Goal: Transaction & Acquisition: Book appointment/travel/reservation

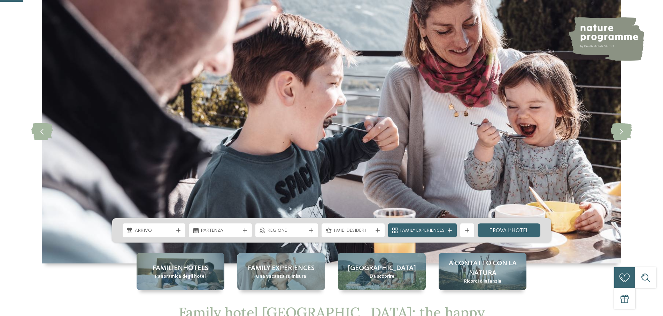
scroll to position [107, 0]
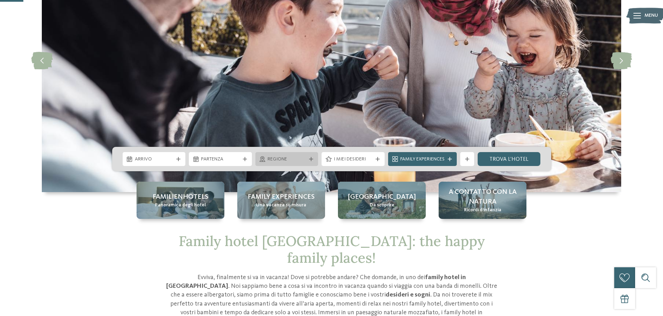
click at [310, 160] on icon at bounding box center [311, 159] width 4 height 4
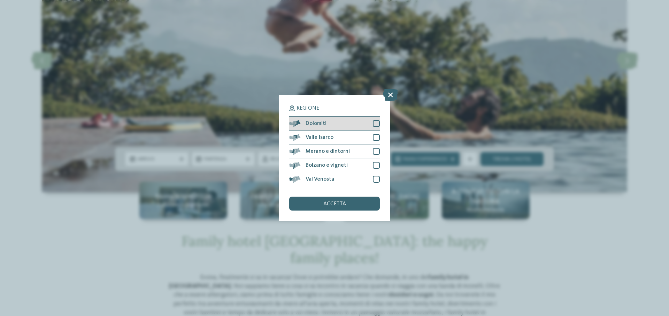
click at [364, 125] on div "Dolomiti" at bounding box center [334, 124] width 91 height 14
click at [344, 202] on span "accetta" at bounding box center [334, 204] width 23 height 6
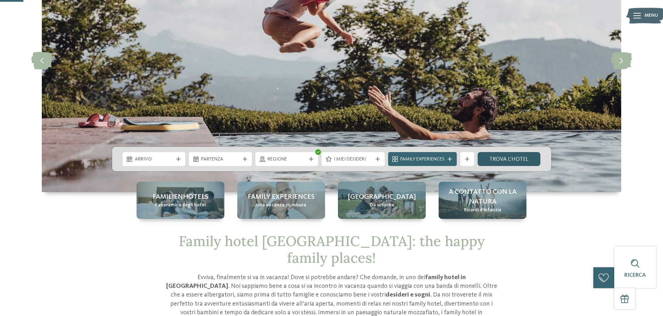
click at [501, 157] on link "trova l’hotel" at bounding box center [508, 159] width 63 height 14
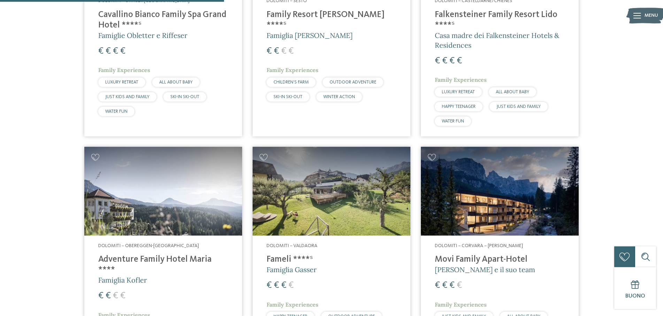
scroll to position [441, 0]
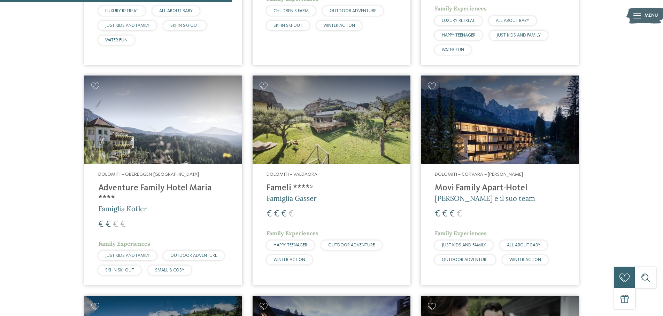
click at [548, 147] on img at bounding box center [500, 120] width 158 height 89
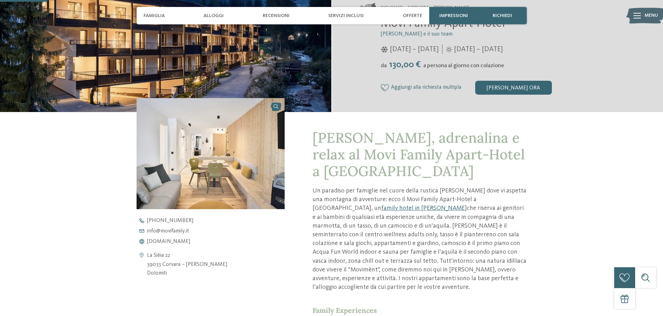
scroll to position [178, 0]
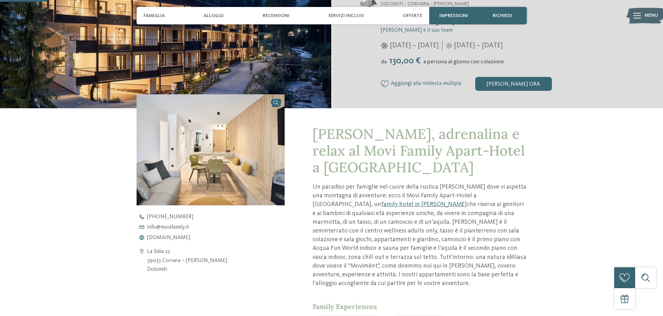
click at [184, 173] on img at bounding box center [211, 149] width 148 height 111
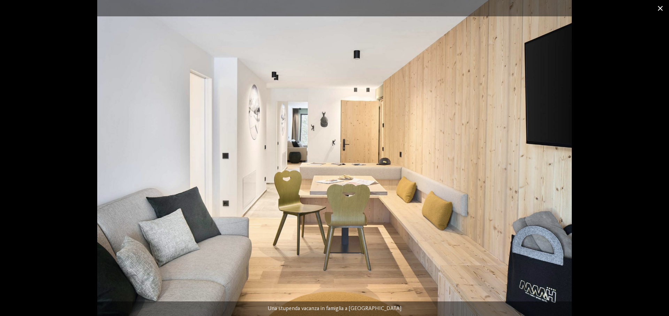
click at [660, 7] on span at bounding box center [659, 8] width 17 height 16
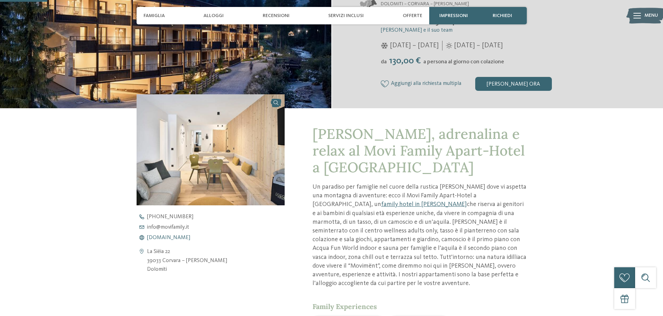
click at [174, 240] on span "www.movifamily.it" at bounding box center [168, 238] width 43 height 6
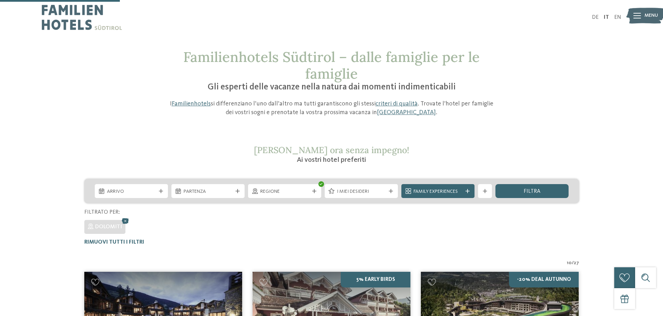
scroll to position [228, 0]
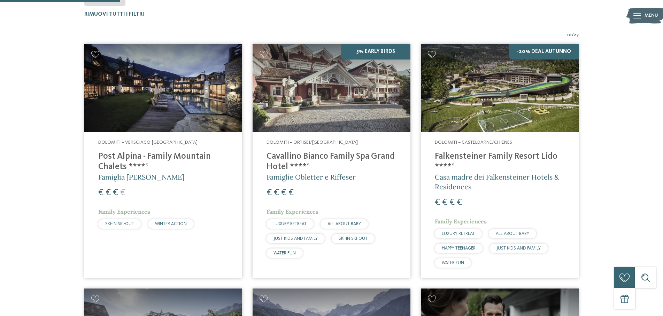
click at [382, 100] on img at bounding box center [331, 88] width 158 height 89
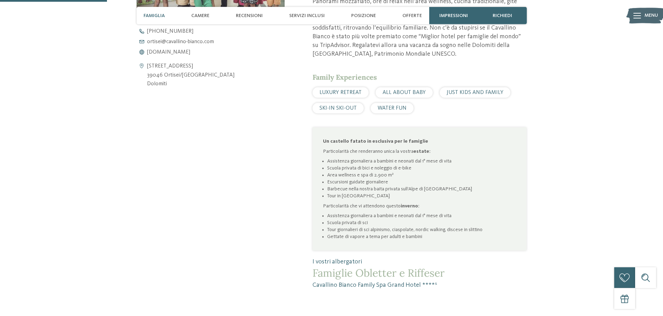
scroll to position [426, 0]
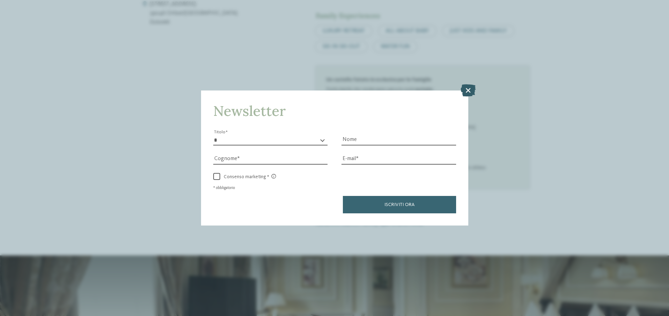
click at [466, 86] on icon at bounding box center [467, 90] width 15 height 12
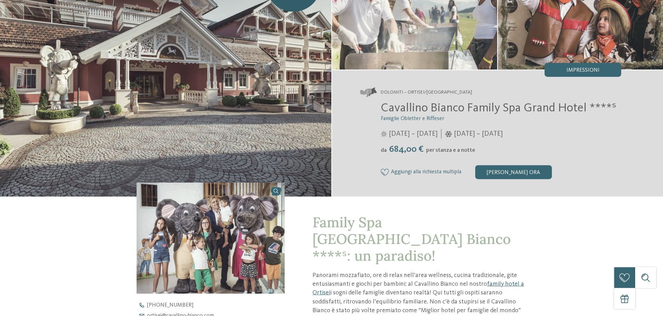
scroll to position [0, 0]
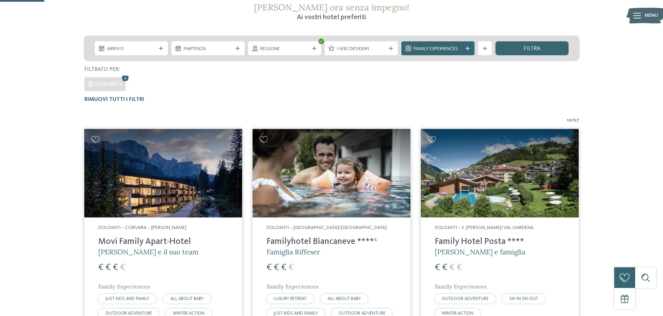
scroll to position [86, 0]
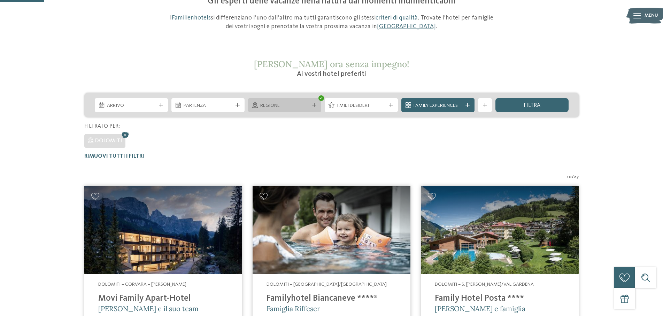
click at [314, 105] on icon at bounding box center [314, 105] width 4 height 4
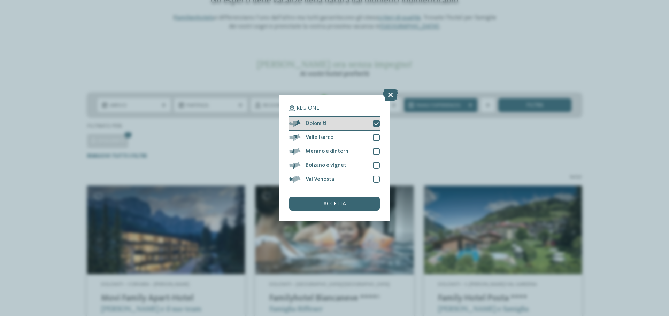
click at [373, 125] on div at bounding box center [376, 123] width 7 height 7
click at [375, 123] on div at bounding box center [376, 123] width 7 height 7
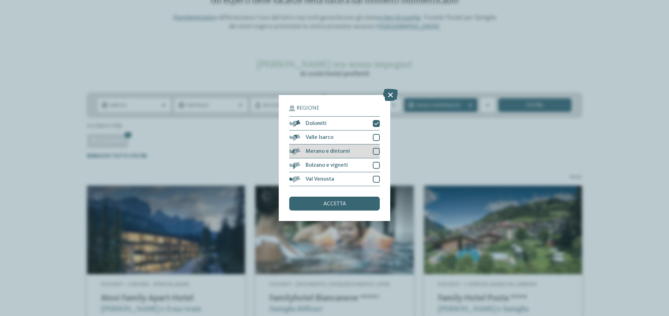
click at [376, 147] on div "Merano e dintorni" at bounding box center [334, 152] width 91 height 14
click at [376, 135] on div at bounding box center [376, 137] width 7 height 7
click at [359, 207] on div "accetta" at bounding box center [334, 204] width 91 height 14
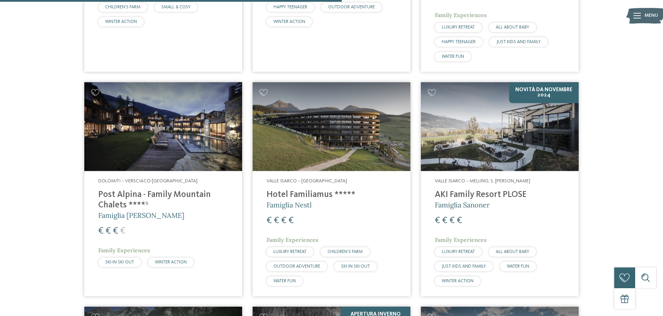
scroll to position [1116, 0]
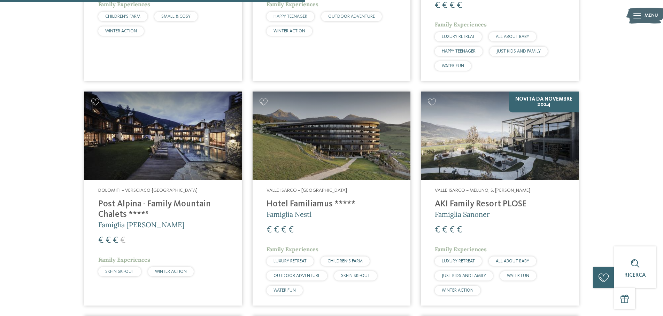
click at [525, 140] on img at bounding box center [500, 136] width 158 height 89
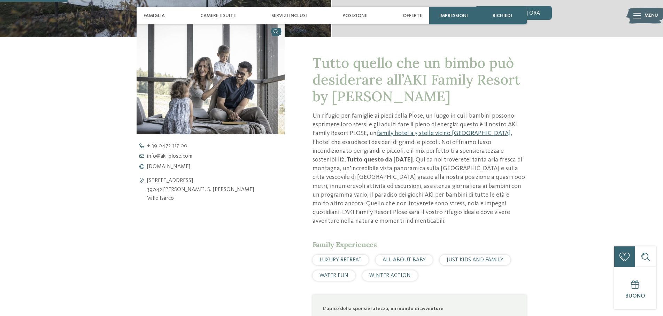
scroll to position [36, 0]
